Goal: Information Seeking & Learning: Learn about a topic

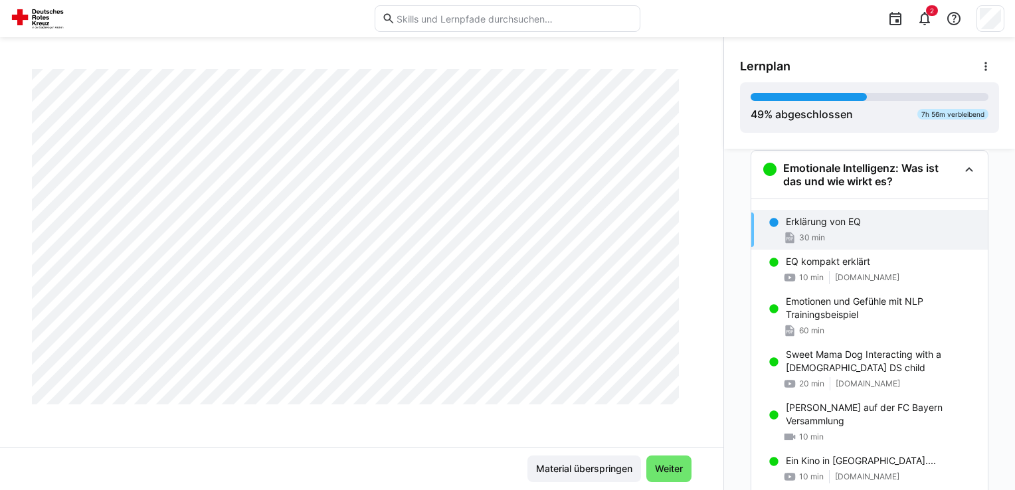
scroll to position [1549, 0]
click at [825, 274] on div "10 min [DOMAIN_NAME]" at bounding box center [881, 277] width 191 height 13
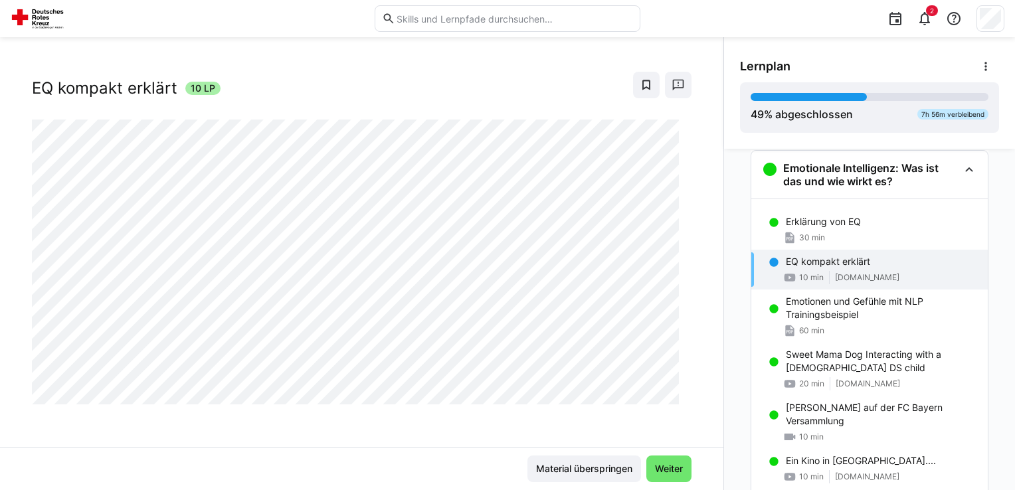
scroll to position [21, 0]
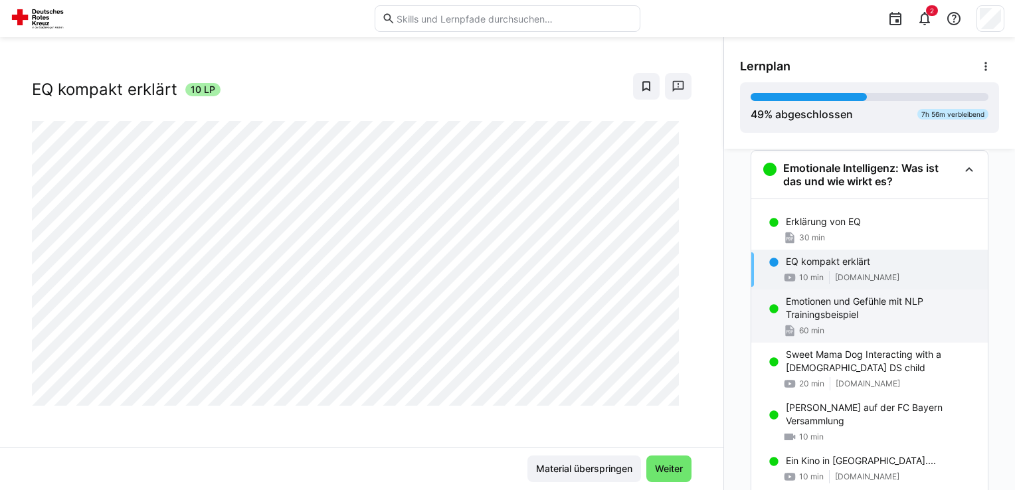
click at [832, 307] on p "Emotionen und Gefühle mit NLP Trainingsbeispiel" at bounding box center [881, 308] width 191 height 27
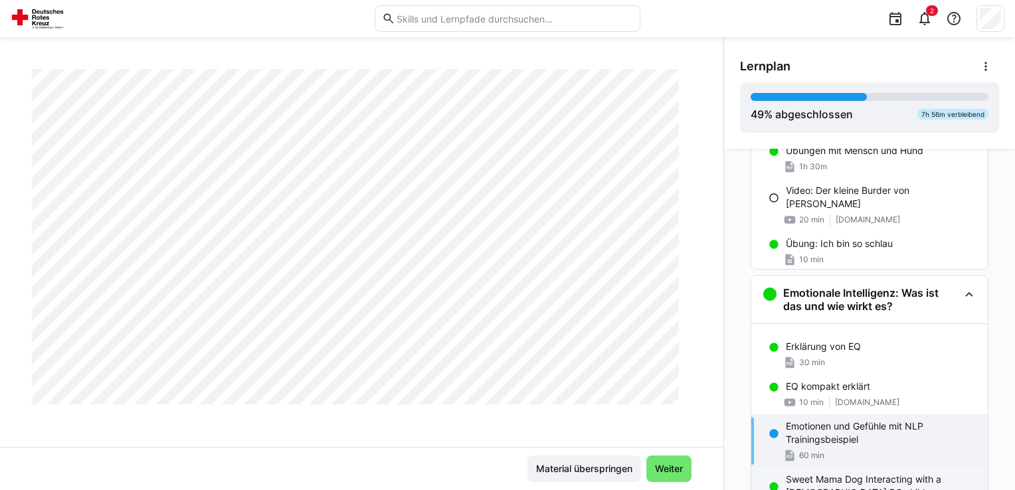
scroll to position [239, 0]
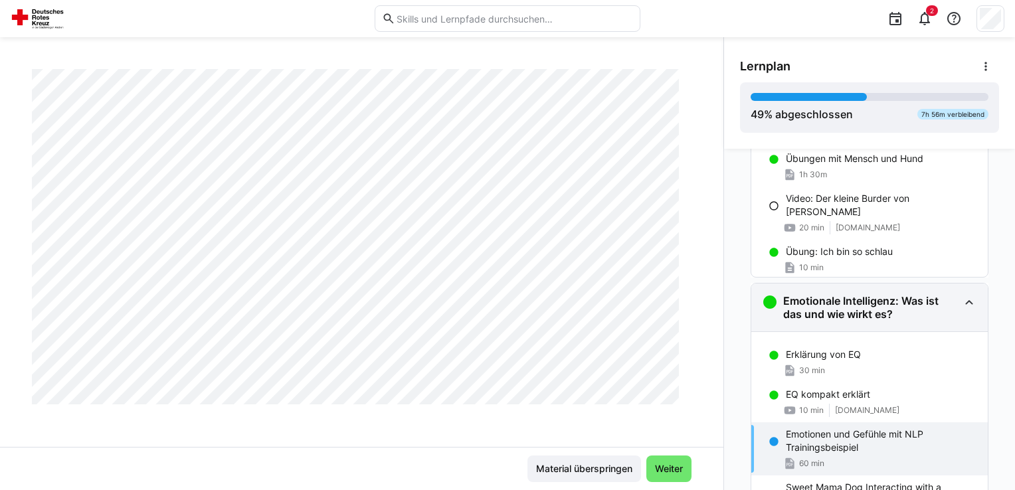
click at [841, 299] on h3 "Emotionale Intelligenz: Was ist das und wie wirkt es?" at bounding box center [870, 307] width 175 height 27
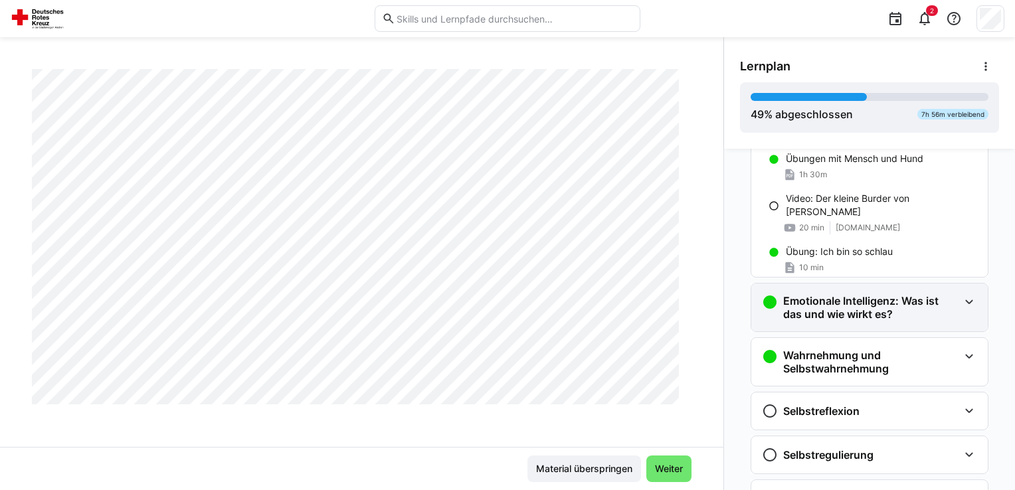
click at [841, 299] on h3 "Emotionale Intelligenz: Was ist das und wie wirkt es?" at bounding box center [870, 307] width 175 height 27
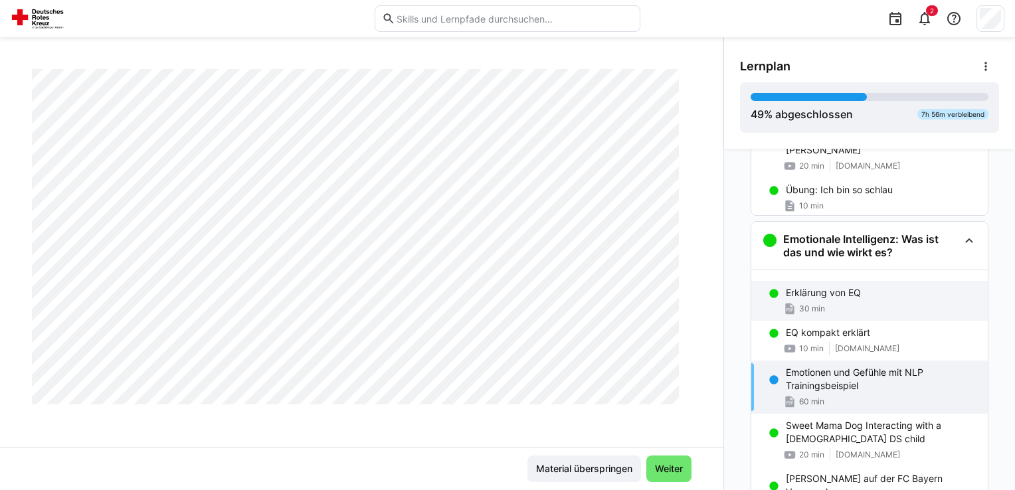
scroll to position [305, 0]
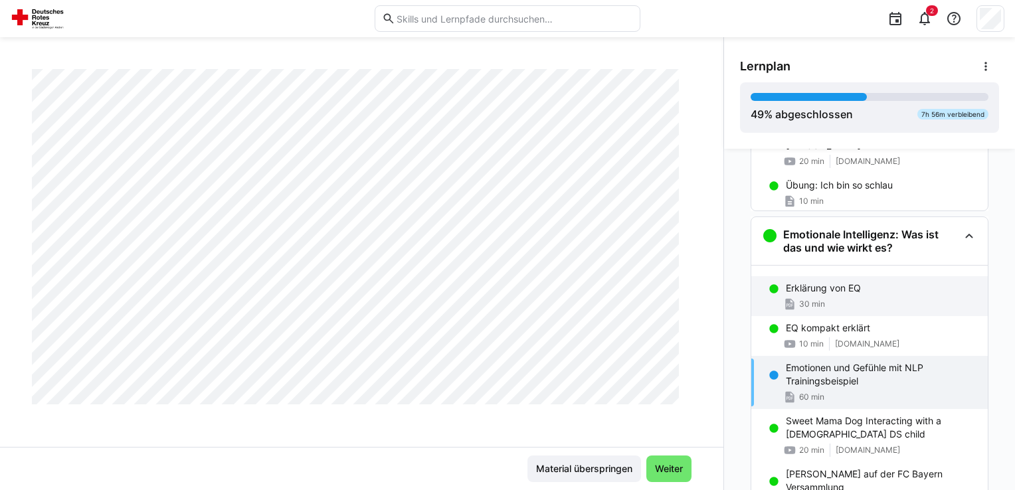
click at [862, 304] on div "30 min" at bounding box center [881, 304] width 191 height 13
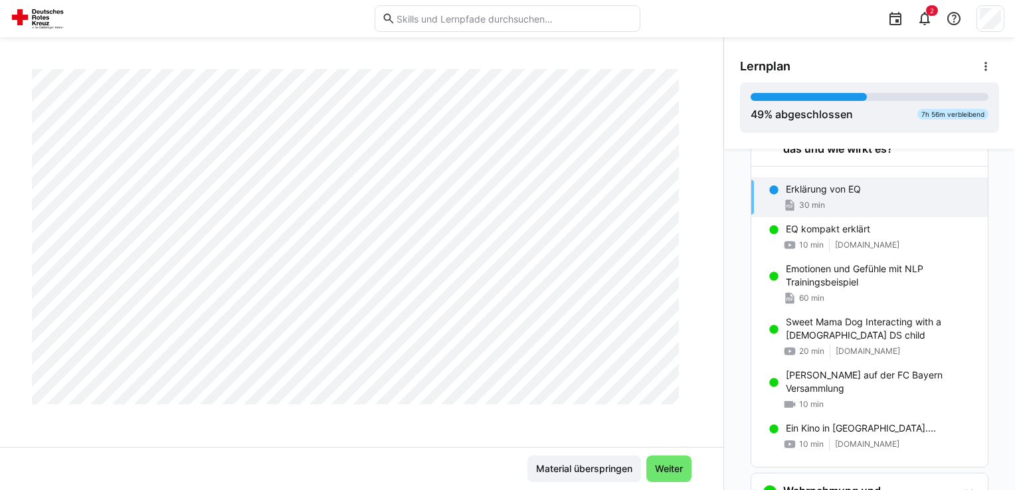
scroll to position [504, 0]
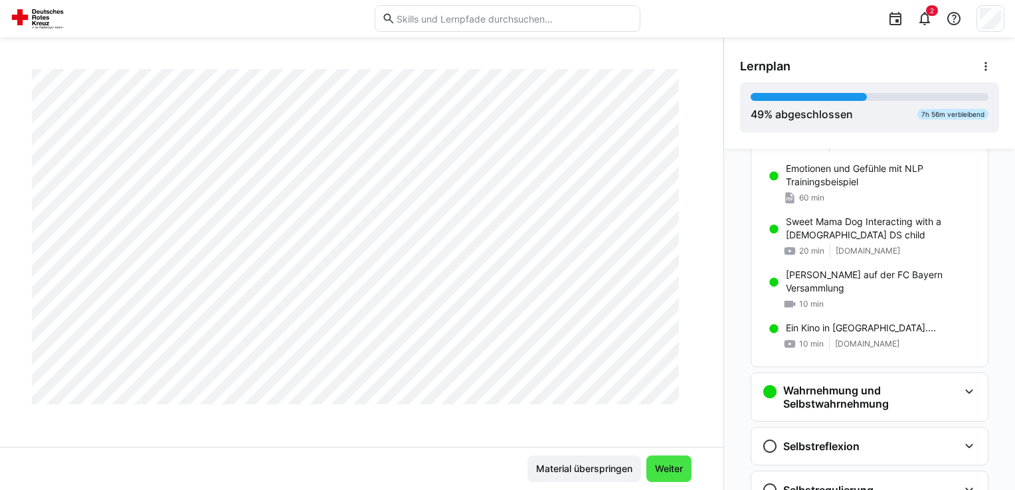
click at [666, 468] on span "Weiter" at bounding box center [669, 468] width 32 height 13
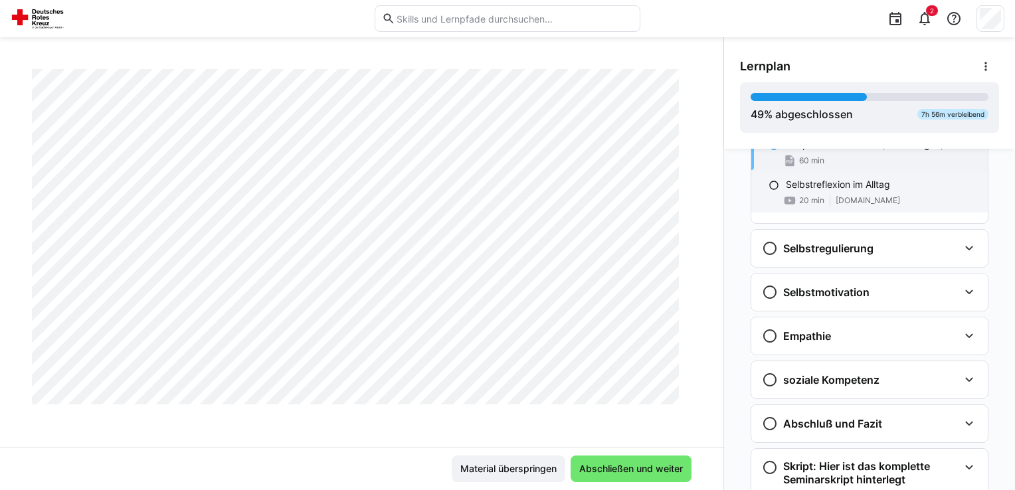
scroll to position [892, 0]
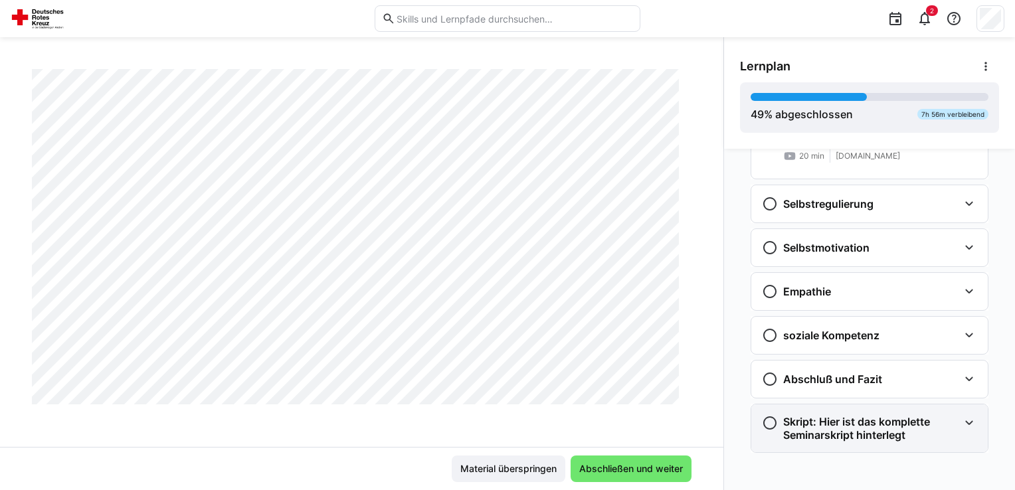
click at [883, 419] on h3 "Skript: Hier ist das komplette Seminarskript hinterlegt" at bounding box center [870, 428] width 175 height 27
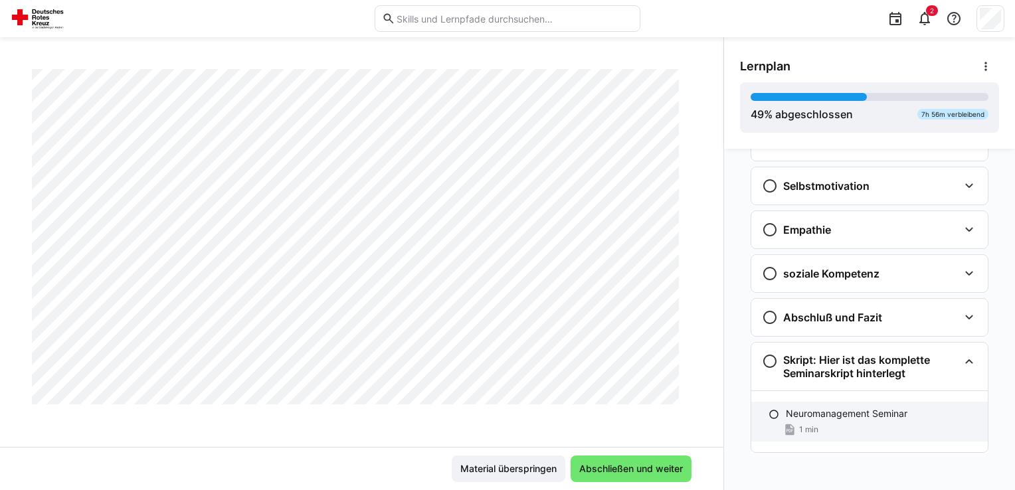
click at [877, 419] on div "Neuromanagement Seminar 1 min" at bounding box center [869, 422] width 237 height 40
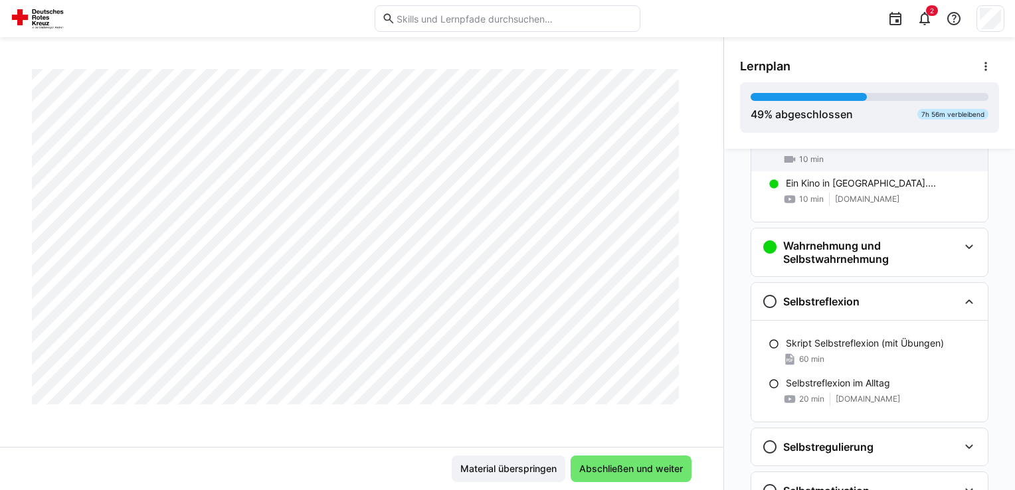
scroll to position [489, 0]
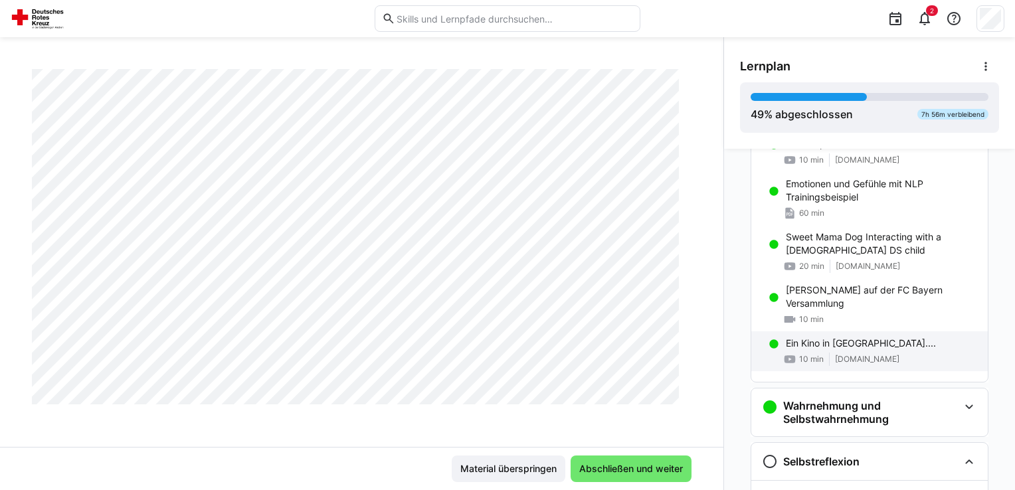
click at [868, 346] on p "Ein Kino in [GEOGRAPHIC_DATA]...." at bounding box center [861, 343] width 150 height 13
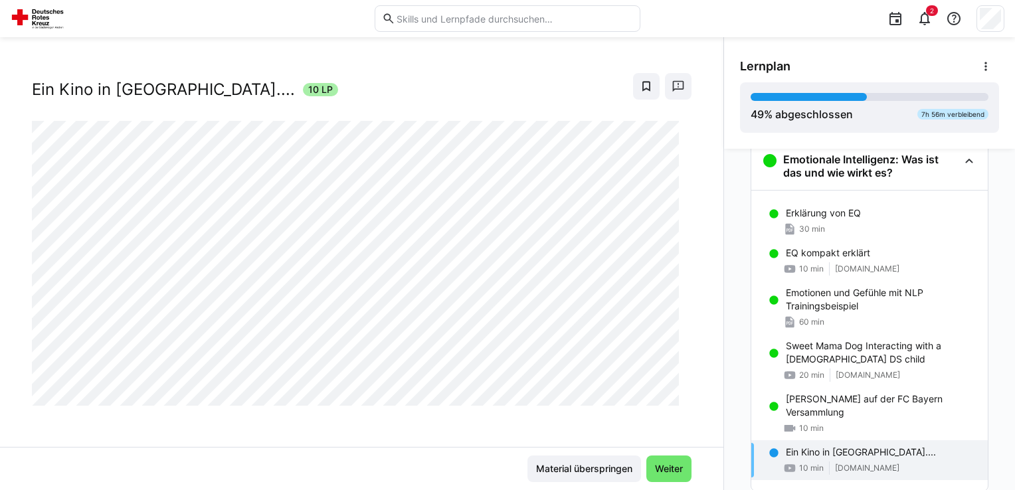
scroll to position [371, 0]
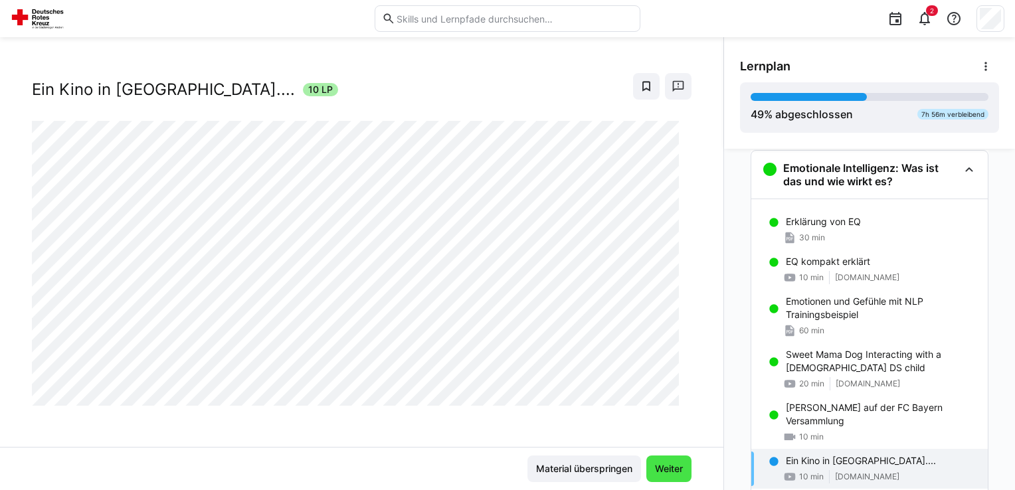
click at [670, 468] on span "Weiter" at bounding box center [669, 468] width 32 height 13
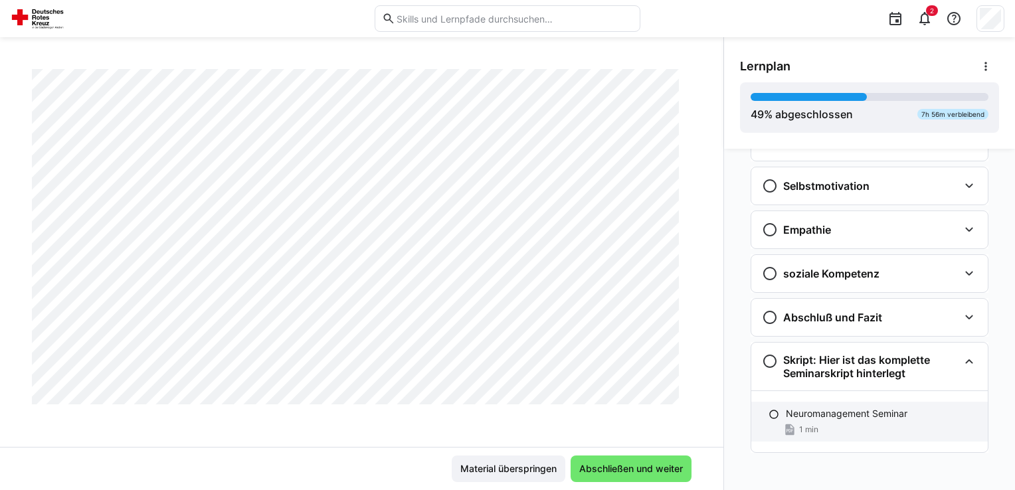
scroll to position [954, 0]
click at [860, 415] on p "Neuromanagement Seminar" at bounding box center [847, 413] width 122 height 13
click at [922, 20] on eds-icon at bounding box center [925, 19] width 16 height 16
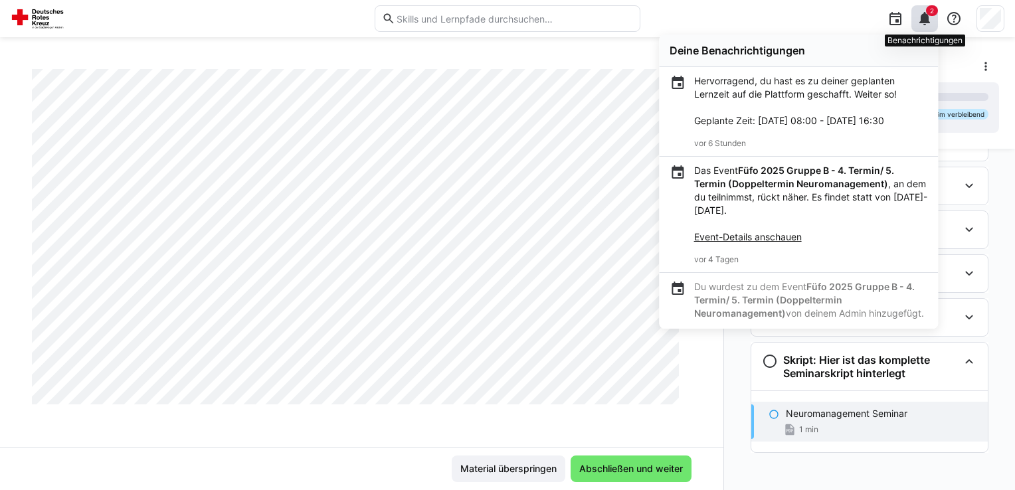
click at [920, 22] on eds-icon at bounding box center [925, 19] width 16 height 16
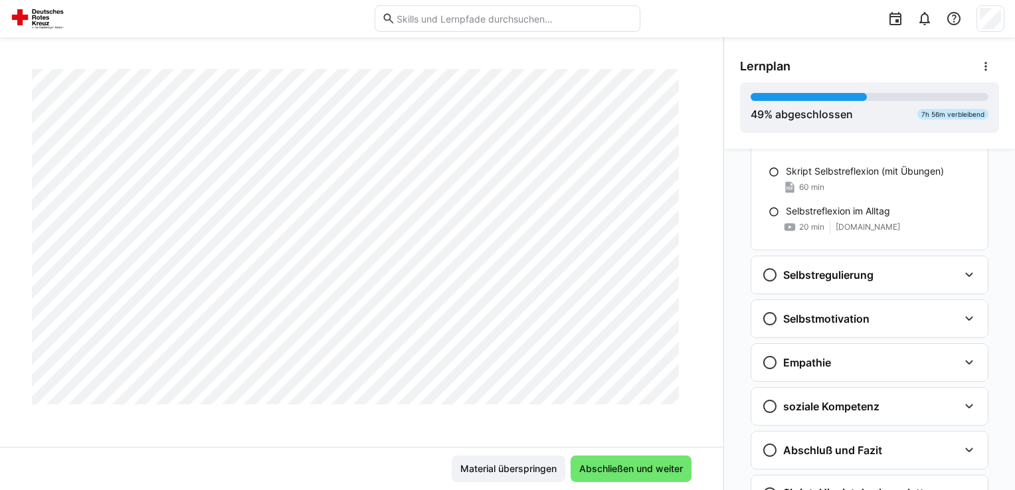
scroll to position [33385, 0]
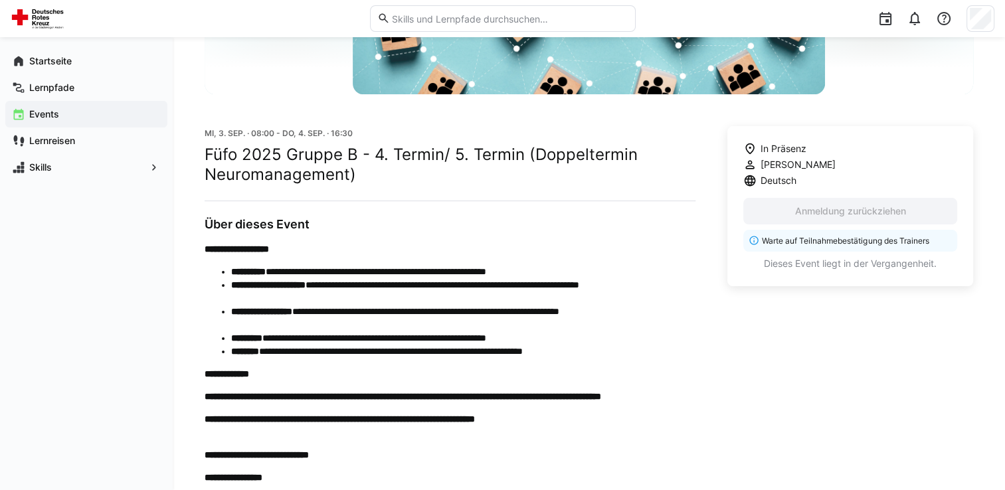
scroll to position [66, 0]
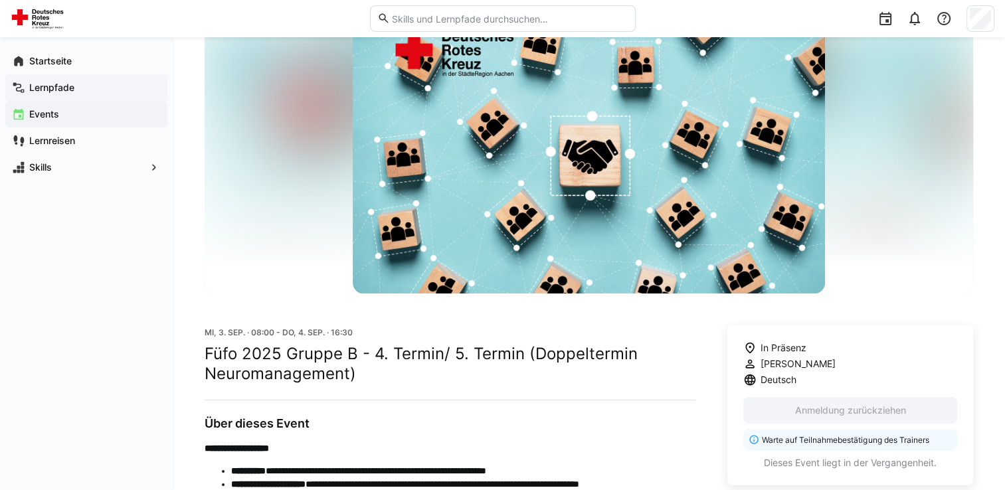
click at [77, 93] on span "Lernpfade" at bounding box center [94, 87] width 134 height 13
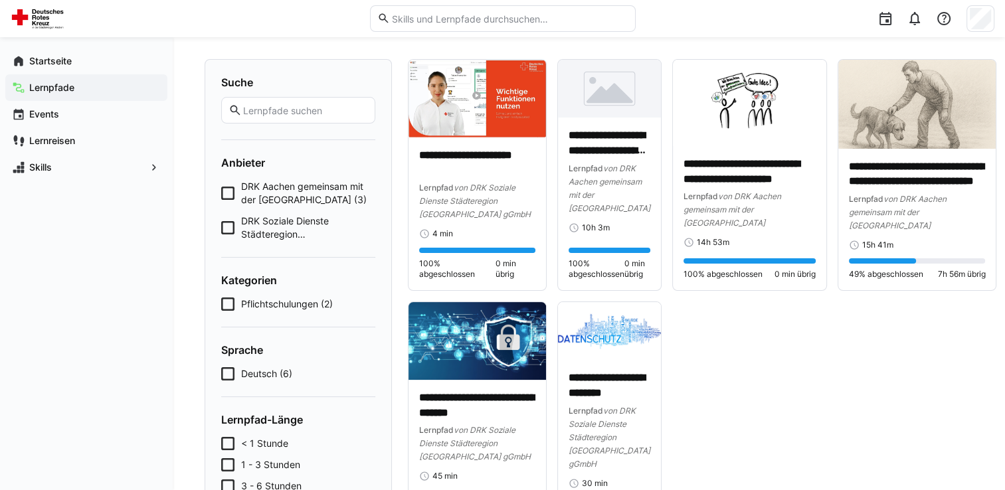
scroll to position [66, 0]
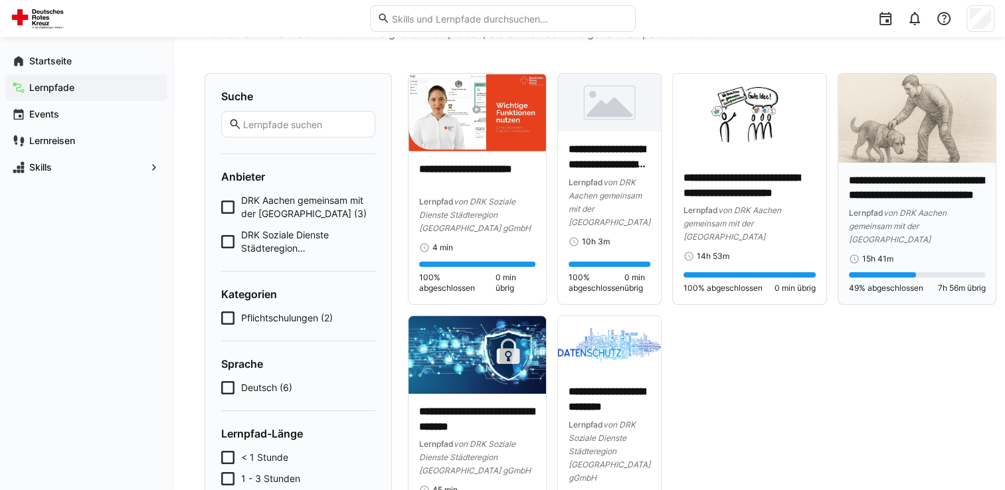
click at [938, 147] on img at bounding box center [917, 118] width 158 height 89
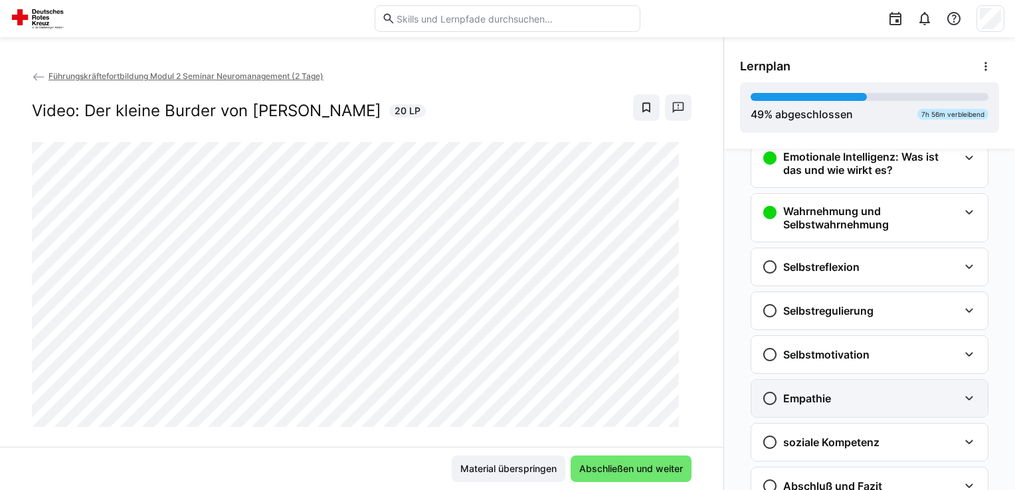
scroll to position [490, 0]
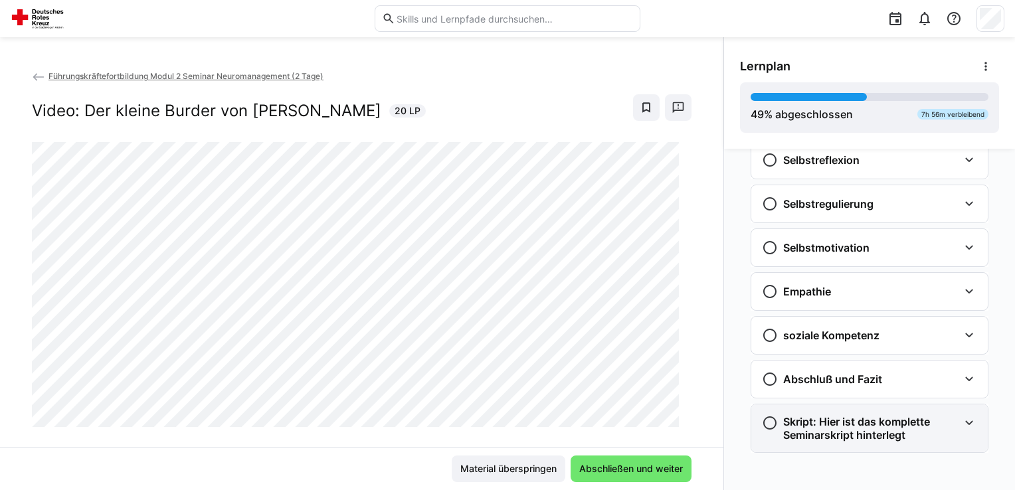
click at [856, 427] on h3 "Skript: Hier ist das komplette Seminarskript hinterlegt" at bounding box center [870, 428] width 175 height 27
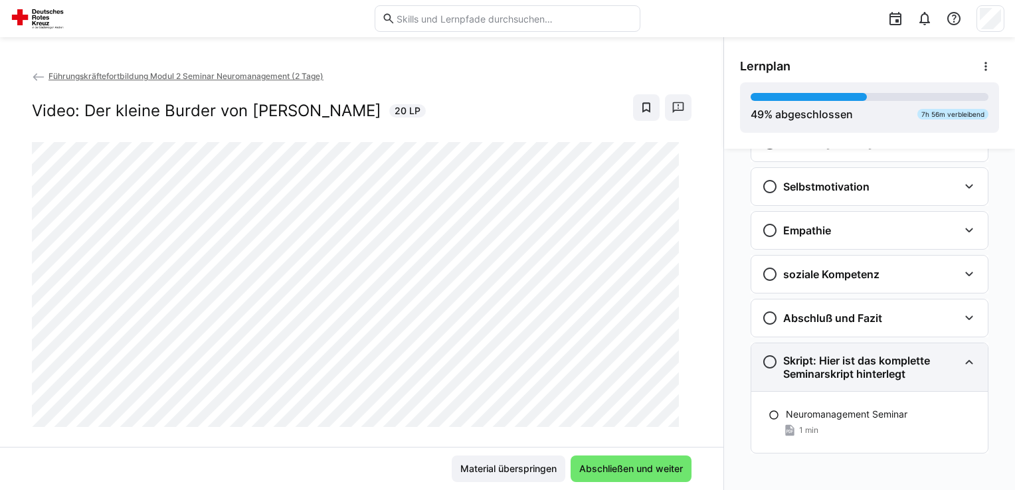
scroll to position [551, 0]
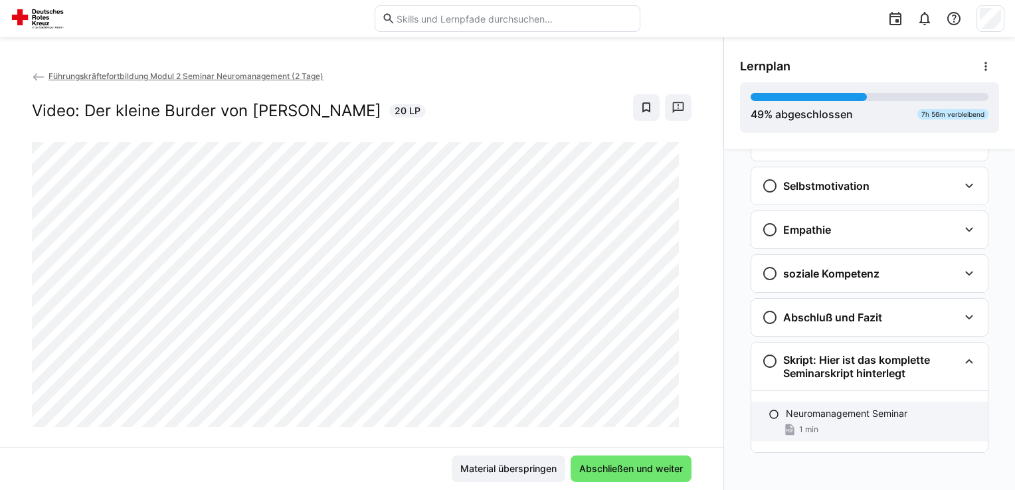
click at [853, 418] on div "Neuromanagement Seminar 1 min" at bounding box center [869, 422] width 237 height 40
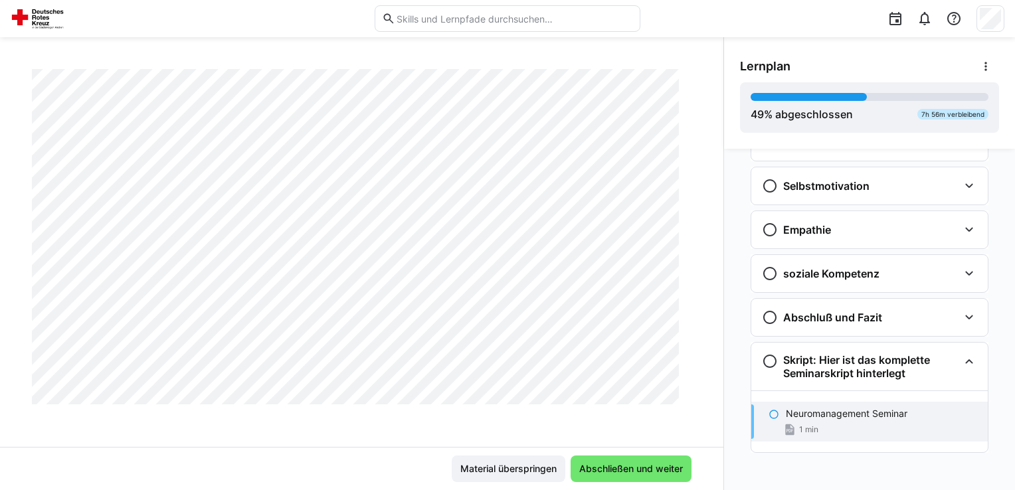
scroll to position [35370, 0]
